Goal: Task Accomplishment & Management: Use online tool/utility

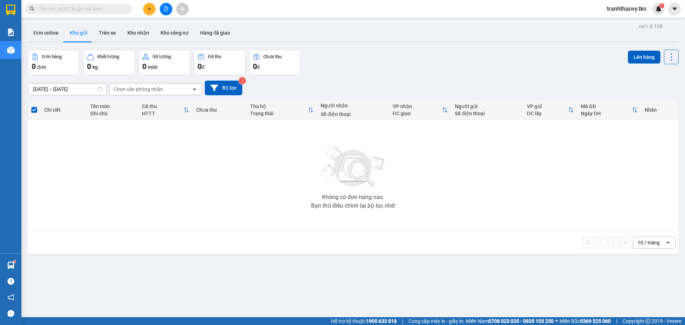
click at [151, 7] on icon "plus" at bounding box center [149, 8] width 5 height 5
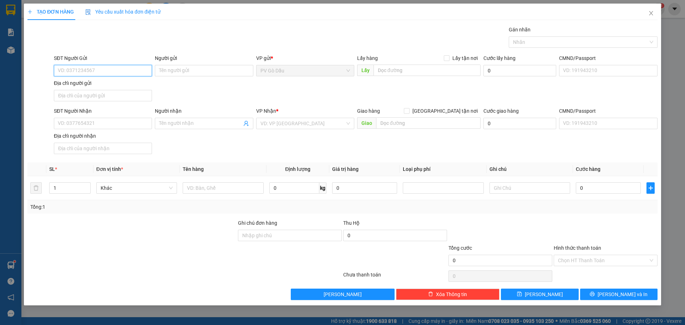
click at [132, 69] on input "SĐT Người Gửi" at bounding box center [103, 70] width 98 height 11
type input "0933298089"
click at [82, 86] on div "0933298089 - CHÚ HẢI" at bounding box center [102, 85] width 89 height 8
type input "CHÚ HẢI"
type input "0938114969"
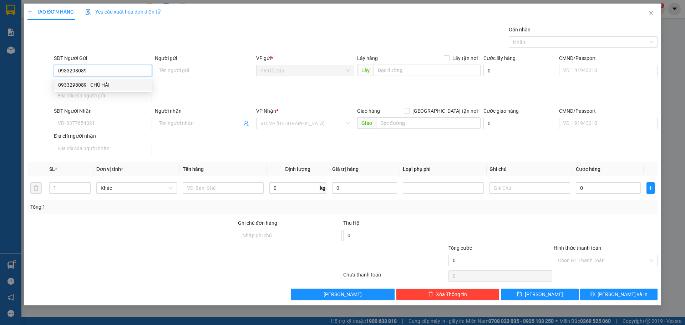
type input "HIẾU"
type input "40.000"
type input "0933298089"
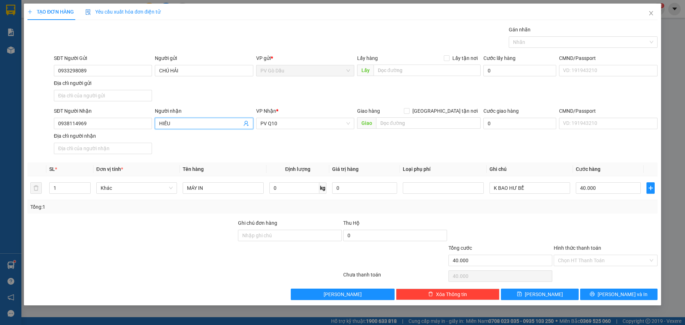
drag, startPoint x: 174, startPoint y: 127, endPoint x: 153, endPoint y: 122, distance: 21.7
click at [153, 122] on div "Người nhận HIẾU HIẾU" at bounding box center [203, 119] width 101 height 25
drag, startPoint x: 94, startPoint y: 125, endPoint x: 31, endPoint y: 120, distance: 64.0
click at [31, 120] on div "SĐT Người Nhận 0938114969 0938114969 Người nhận Tên người nhận VP Nhận * PV Q10…" at bounding box center [342, 132] width 631 height 50
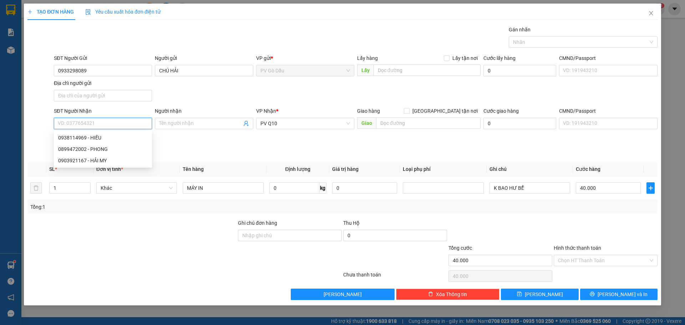
click at [81, 121] on input "SĐT Người Nhận" at bounding box center [103, 123] width 98 height 11
click at [100, 163] on div "0903921167 - HẢI MY" at bounding box center [102, 161] width 89 height 8
type input "0903921167"
type input "HẢI MY"
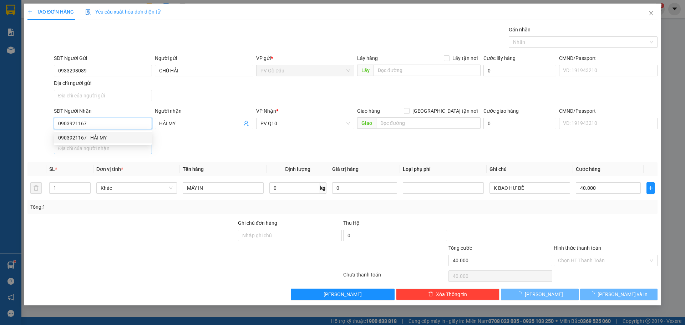
type input "30.000"
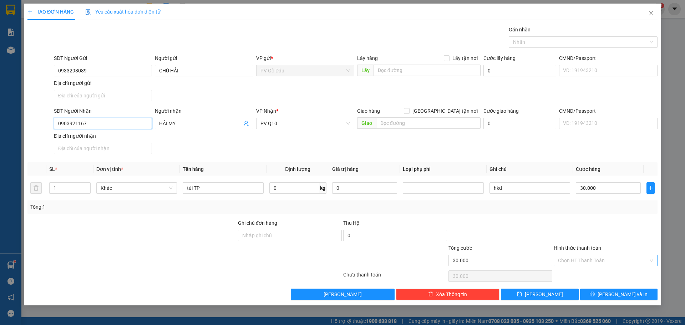
type input "0903921167"
click at [605, 257] on input "Hình thức thanh toán" at bounding box center [603, 260] width 90 height 11
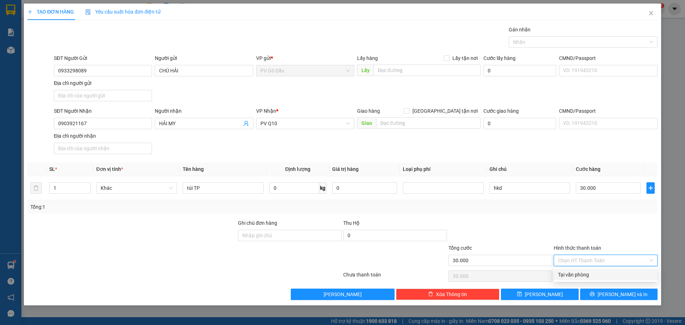
click at [591, 275] on div "Tại văn phòng" at bounding box center [605, 275] width 95 height 8
type input "0"
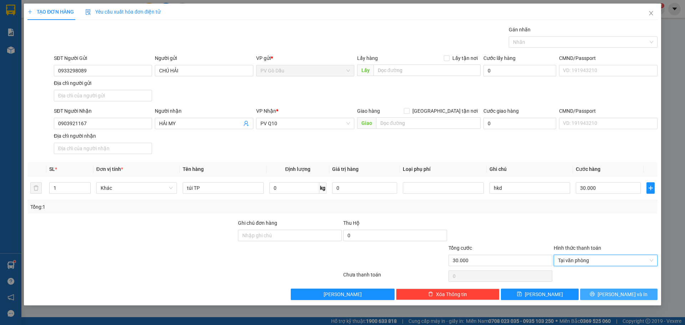
click at [604, 298] on button "[PERSON_NAME] và In" at bounding box center [618, 293] width 77 height 11
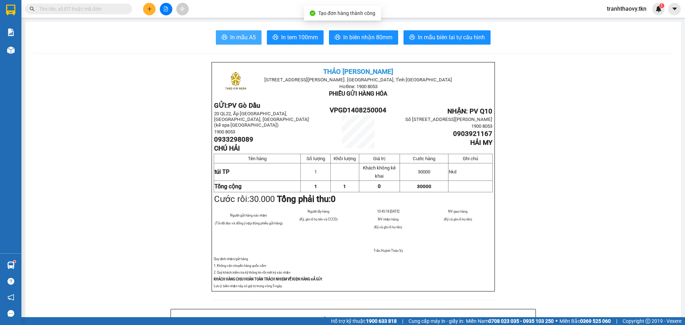
click at [240, 36] on span "In mẫu A5" at bounding box center [243, 37] width 26 height 9
click at [245, 41] on span "In mẫu A5" at bounding box center [243, 37] width 26 height 9
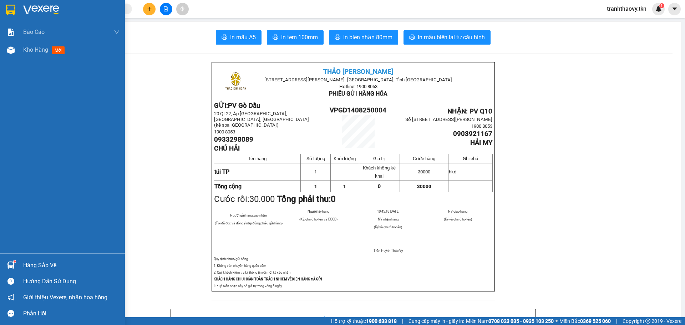
click at [0, 263] on div "Hàng sắp về" at bounding box center [62, 265] width 125 height 16
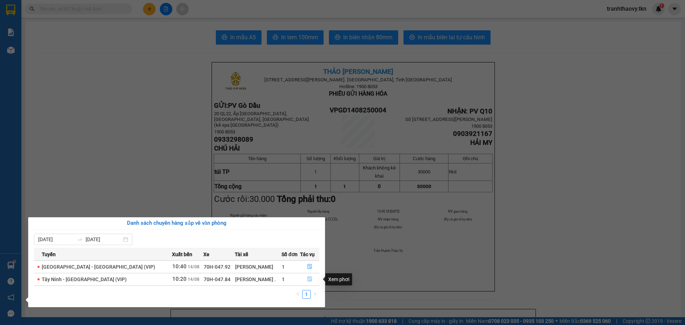
click at [307, 278] on icon "file-done" at bounding box center [309, 278] width 5 height 5
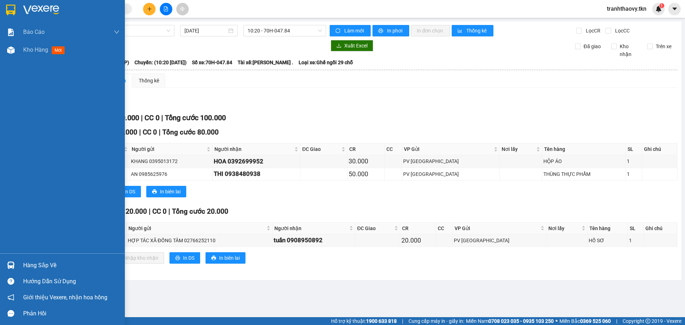
click at [13, 261] on div at bounding box center [11, 265] width 12 height 12
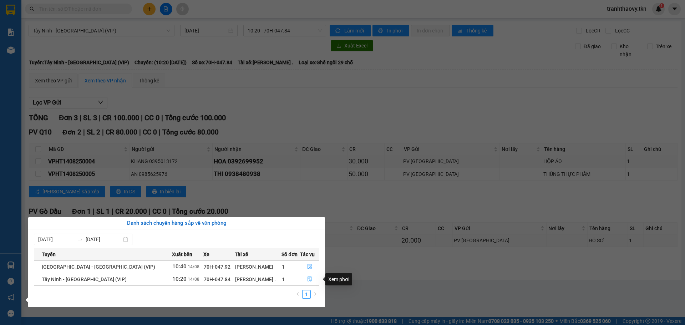
click at [307, 278] on icon "file-done" at bounding box center [309, 279] width 4 height 5
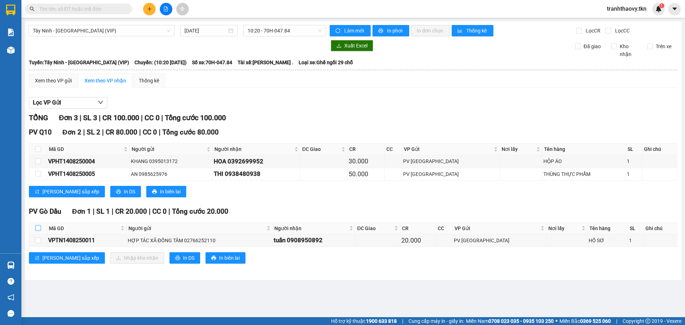
click at [36, 230] on input "checkbox" at bounding box center [38, 228] width 6 height 6
checkbox input "true"
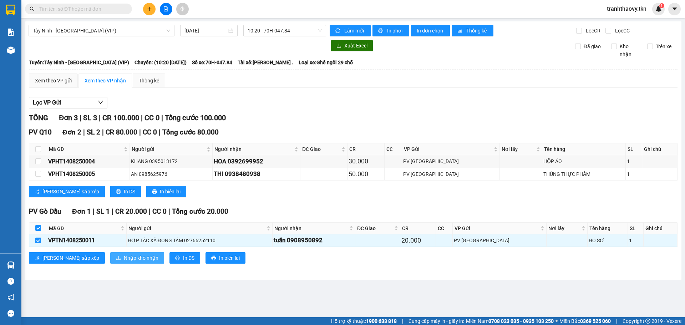
click at [124, 257] on span "Nhập kho nhận" at bounding box center [141, 258] width 35 height 8
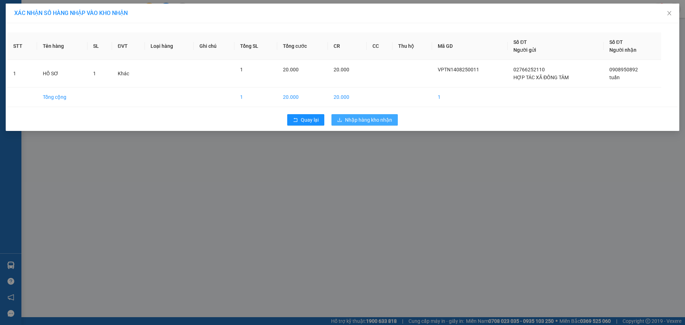
click at [386, 117] on span "Nhập hàng kho nhận" at bounding box center [368, 120] width 47 height 8
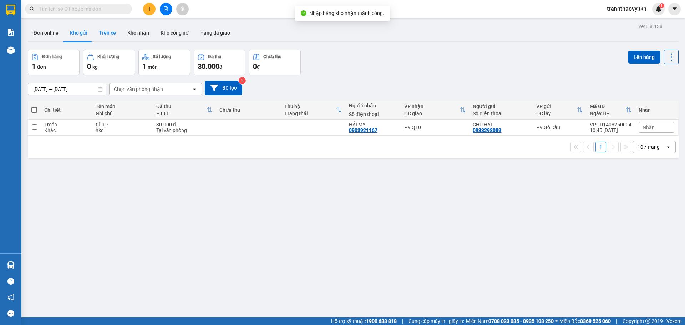
click at [113, 33] on button "Trên xe" at bounding box center [107, 32] width 29 height 17
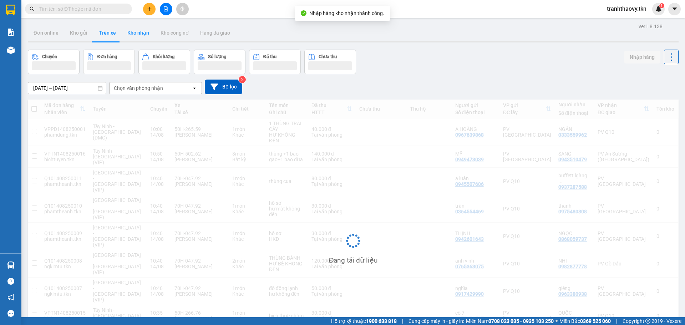
click at [138, 33] on button "Kho nhận" at bounding box center [138, 32] width 33 height 17
type input "[DATE] – [DATE]"
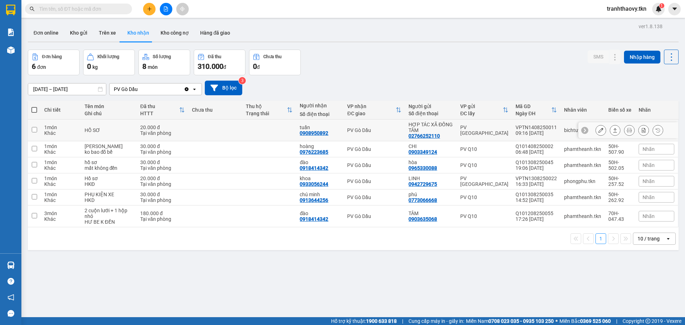
click at [137, 126] on td "20.000 đ Tại văn phòng" at bounding box center [163, 130] width 52 height 22
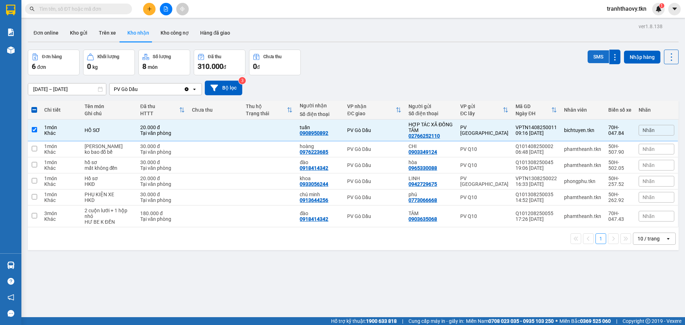
click at [595, 51] on button "SMS" at bounding box center [597, 56] width 21 height 13
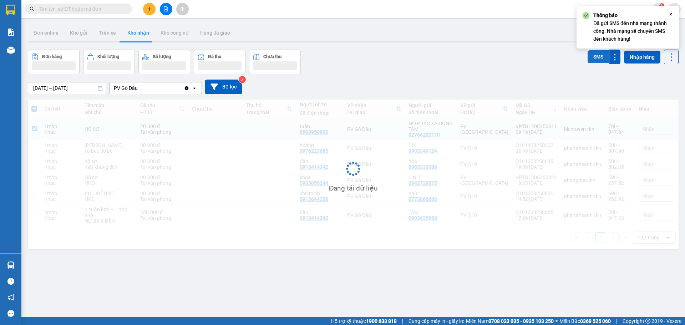
click at [595, 51] on button "SMS" at bounding box center [597, 56] width 21 height 13
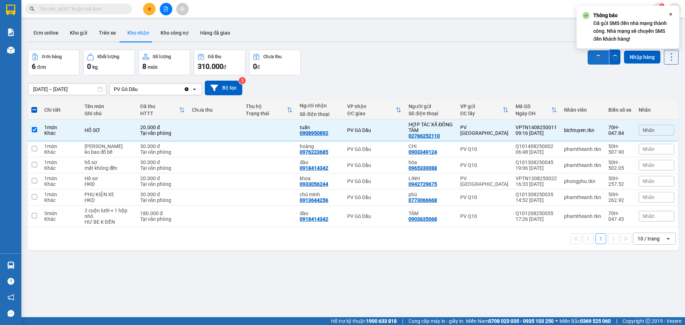
click at [595, 51] on button "SMS" at bounding box center [597, 57] width 21 height 14
click at [612, 128] on icon at bounding box center [614, 130] width 5 height 5
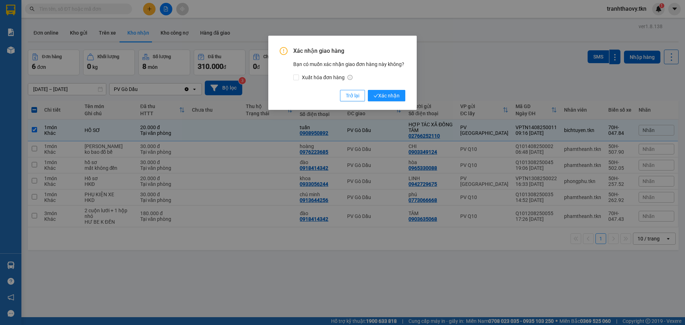
drag, startPoint x: 388, startPoint y: 89, endPoint x: 391, endPoint y: 93, distance: 5.1
click at [388, 89] on div "Xác nhận giao hàng Bạn có muốn xác nhận giao đơn hàng này không? Xuất hóa đơn h…" at bounding box center [343, 74] width 126 height 54
click at [392, 94] on span "Xác nhận" at bounding box center [386, 96] width 26 height 8
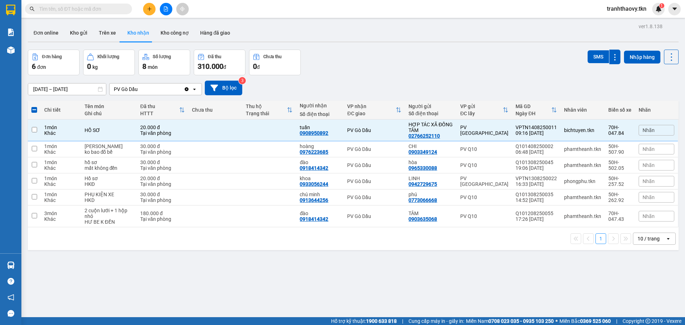
checkbox input "false"
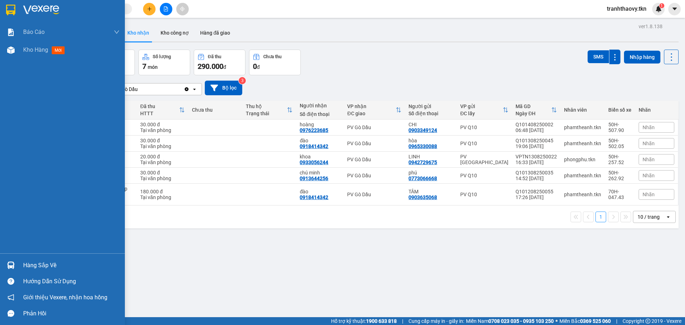
click at [38, 271] on div "Hàng sắp về" at bounding box center [62, 265] width 125 height 16
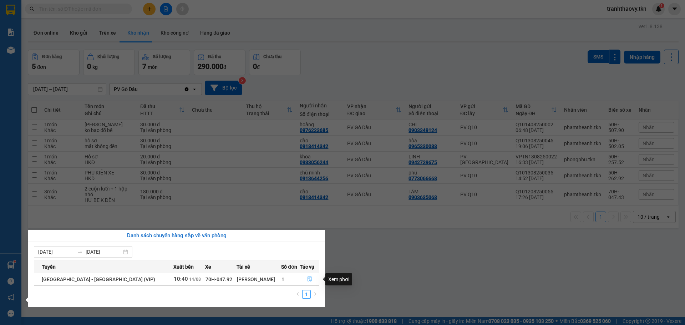
click at [307, 279] on icon "file-done" at bounding box center [309, 278] width 5 height 5
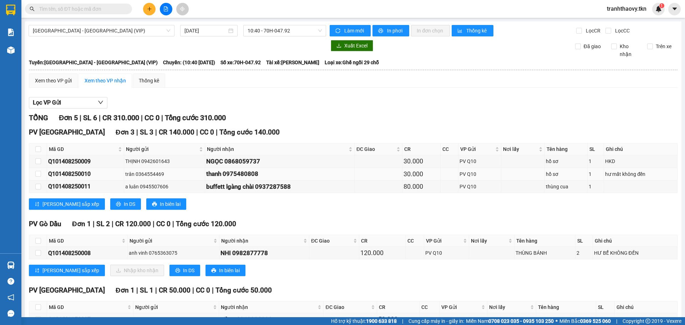
scroll to position [45, 0]
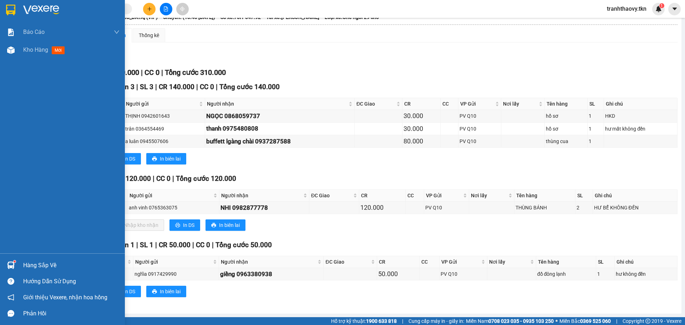
click at [42, 268] on div "Hàng sắp về" at bounding box center [71, 265] width 96 height 11
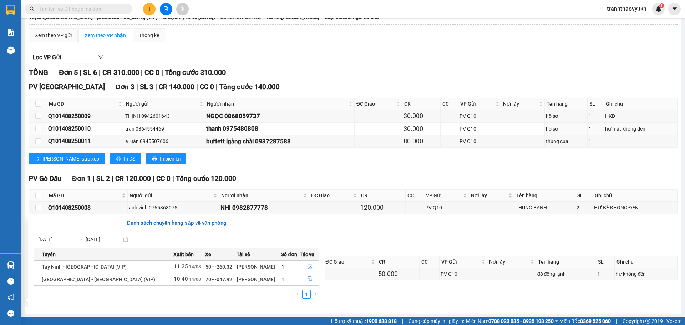
click at [365, 131] on section "Kết quả tìm kiếm ( 0 ) Bộ lọc No Data tranhthaovy.tkn 1 Báo cáo Mẫu 1: Báo cáo …" at bounding box center [342, 162] width 685 height 325
